Goal: Task Accomplishment & Management: Complete application form

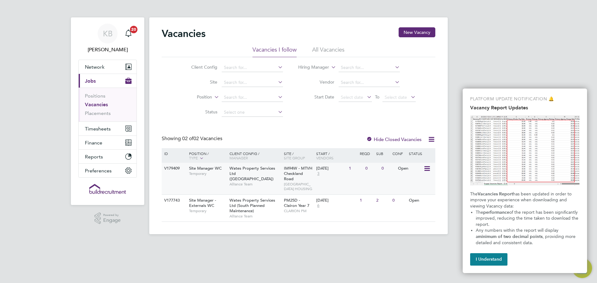
click at [214, 171] on span "Site Manager WC" at bounding box center [205, 168] width 33 height 5
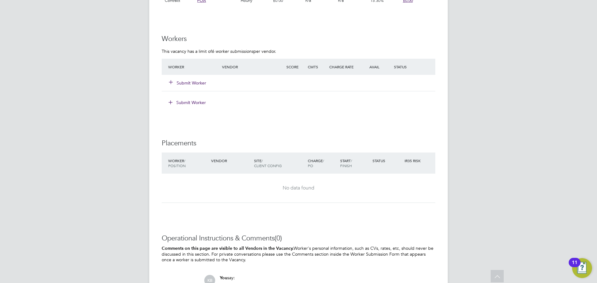
scroll to position [466, 0]
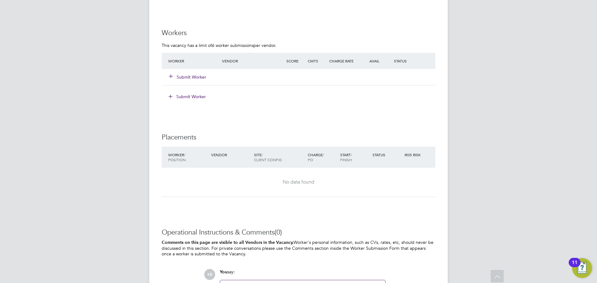
click at [191, 77] on button "Submit Worker" at bounding box center [187, 77] width 37 height 6
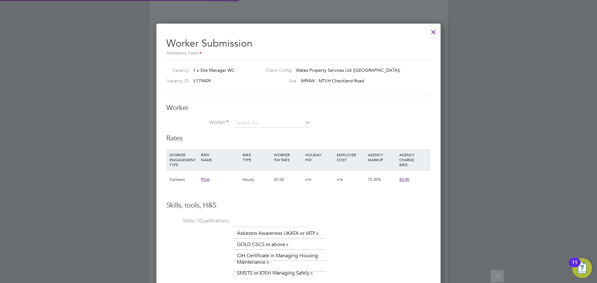
scroll to position [18, 42]
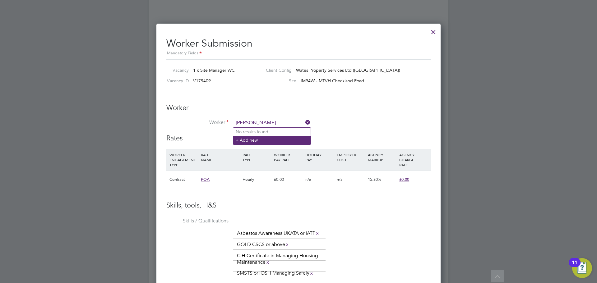
type input "james stewart"
click at [269, 140] on li "+ Add new" at bounding box center [271, 140] width 77 height 8
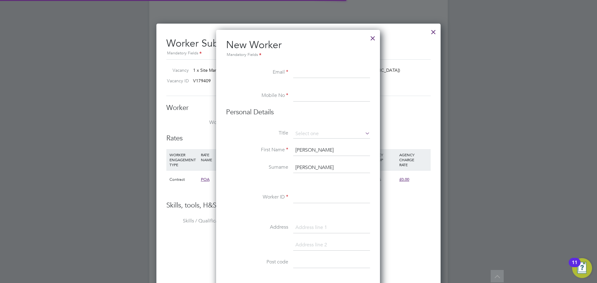
scroll to position [529, 165]
drag, startPoint x: 304, startPoint y: 71, endPoint x: 302, endPoint y: 73, distance: 3.4
paste input "james stewart <james.stewart01@yahoo.com>"
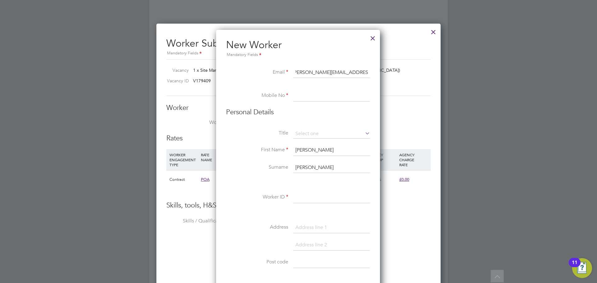
scroll to position [0, 0]
type input "james.stewart01@yahoo.com"
click at [309, 98] on input at bounding box center [331, 95] width 77 height 11
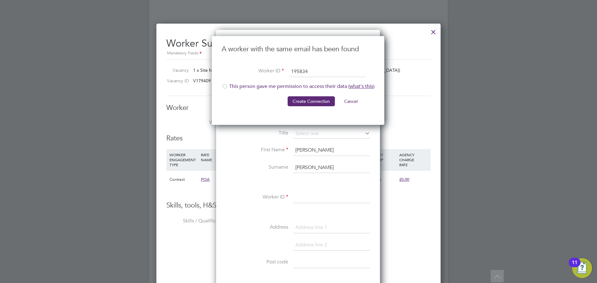
type input "195834"
click at [224, 86] on div at bounding box center [225, 87] width 6 height 6
drag, startPoint x: 303, startPoint y: 100, endPoint x: 307, endPoint y: 100, distance: 4.7
click at [304, 100] on button "Create Connection" at bounding box center [311, 101] width 47 height 10
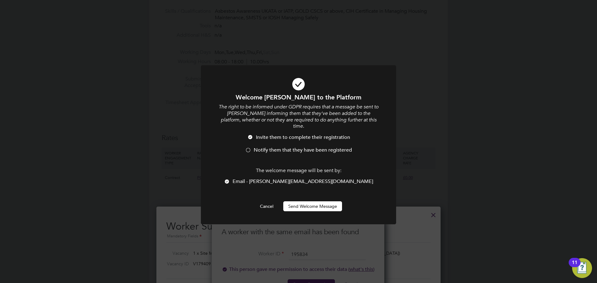
click at [316, 201] on button "Send Welcome Message" at bounding box center [312, 206] width 59 height 10
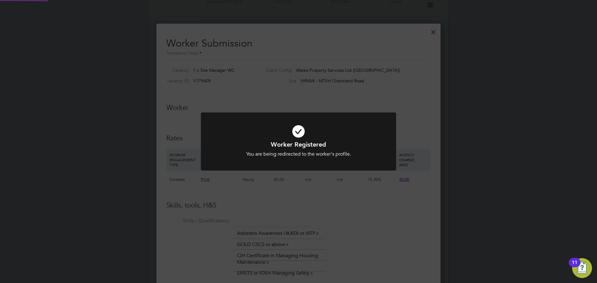
scroll to position [497, 0]
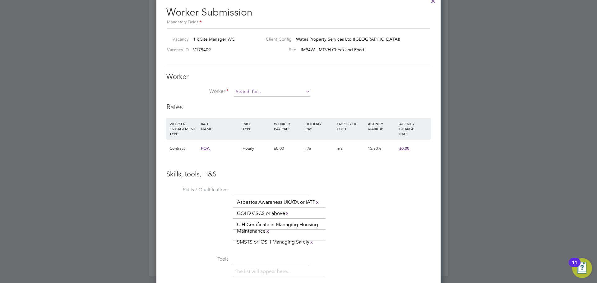
click at [251, 91] on input at bounding box center [271, 91] width 77 height 9
click at [267, 101] on li "James Stewart (195834)" at bounding box center [281, 101] width 96 height 8
type input "James Stewart (195834)"
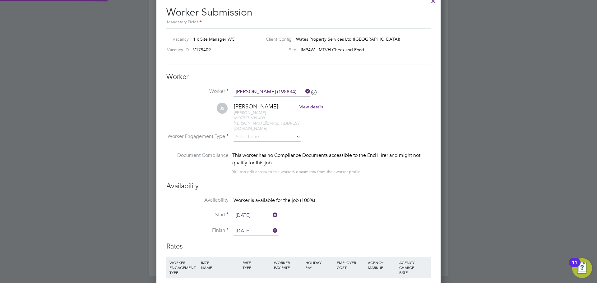
scroll to position [562, 284]
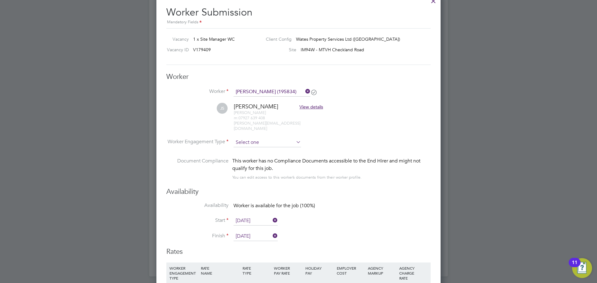
click at [253, 138] on input at bounding box center [266, 142] width 67 height 9
click at [253, 145] on li "Contract" at bounding box center [267, 146] width 68 height 8
type input "Contract"
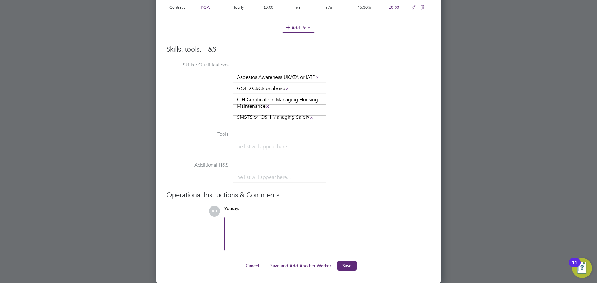
scroll to position [784, 0]
click at [347, 266] on button "Save" at bounding box center [346, 266] width 19 height 10
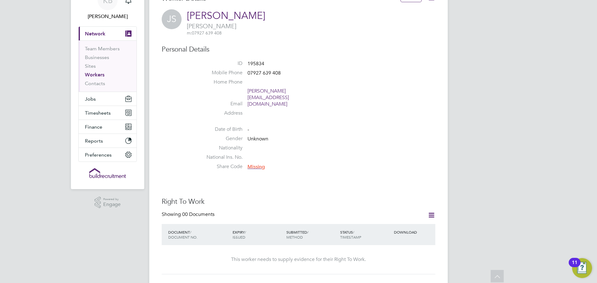
scroll to position [0, 0]
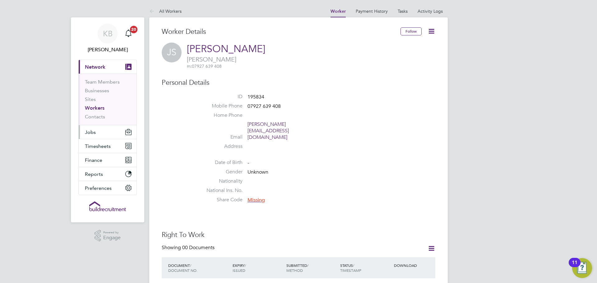
click at [95, 134] on span "Jobs" at bounding box center [90, 132] width 11 height 6
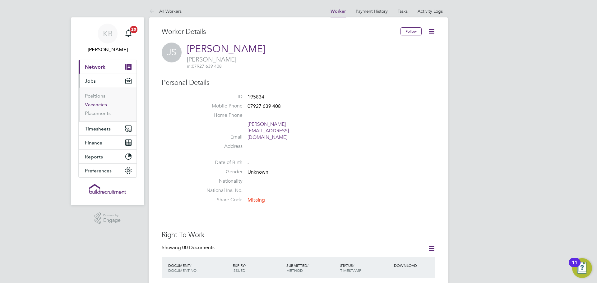
click at [99, 105] on link "Vacancies" at bounding box center [96, 105] width 22 height 6
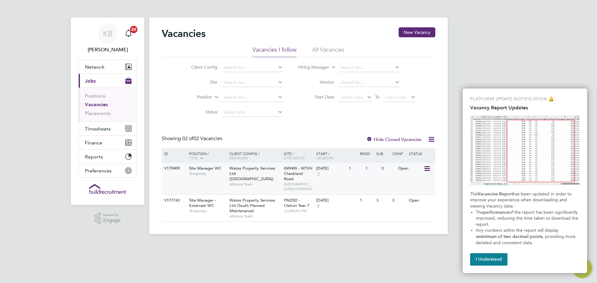
click at [239, 171] on span "Wates Property Services Ltd (Central & North)" at bounding box center [252, 174] width 46 height 16
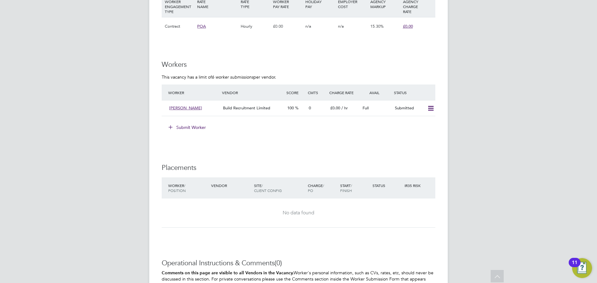
scroll to position [435, 0]
click at [247, 107] on span "Build Recruitment Limited" at bounding box center [246, 107] width 47 height 5
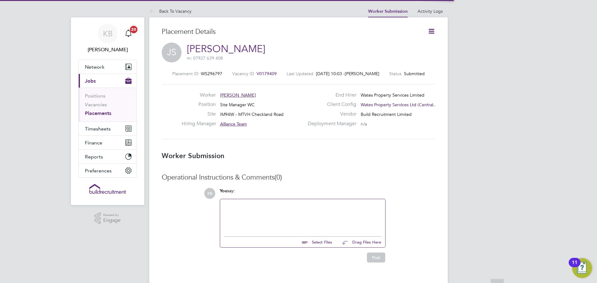
scroll to position [3, 3]
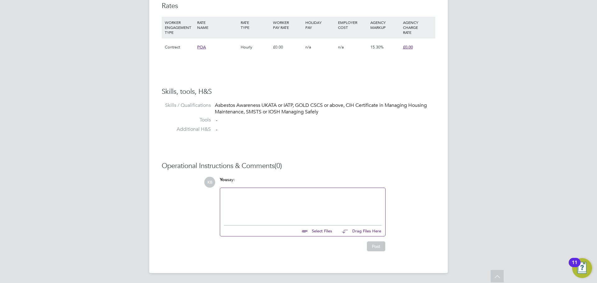
click at [320, 232] on input "file" at bounding box center [334, 230] width 93 height 9
click at [322, 230] on input "file" at bounding box center [334, 230] width 93 height 9
type input "C:\fakepath\[PERSON_NAME] CV 2025.docx"
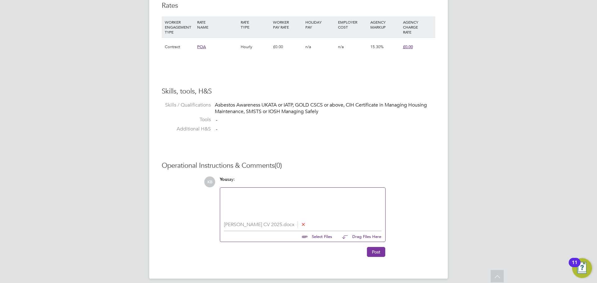
click at [374, 252] on button "Post" at bounding box center [376, 252] width 18 height 10
